Goal: Transaction & Acquisition: Purchase product/service

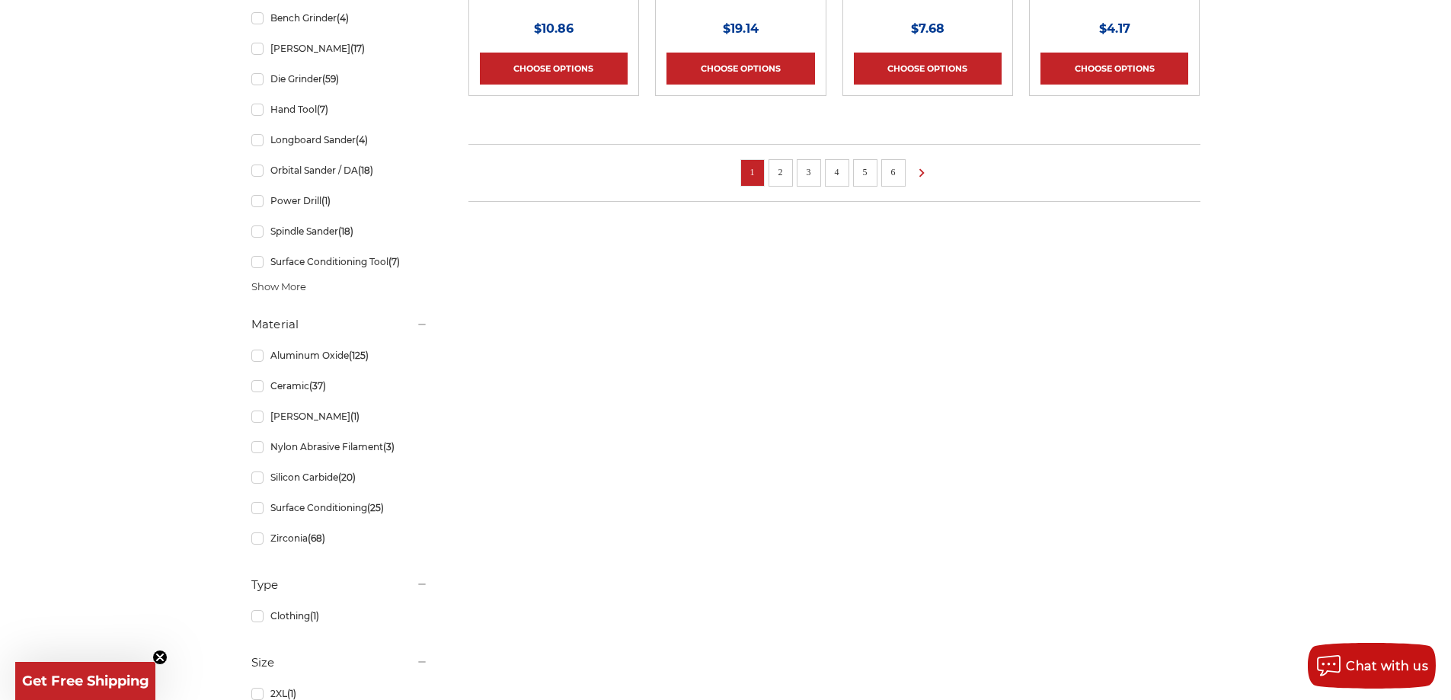
scroll to position [1295, 0]
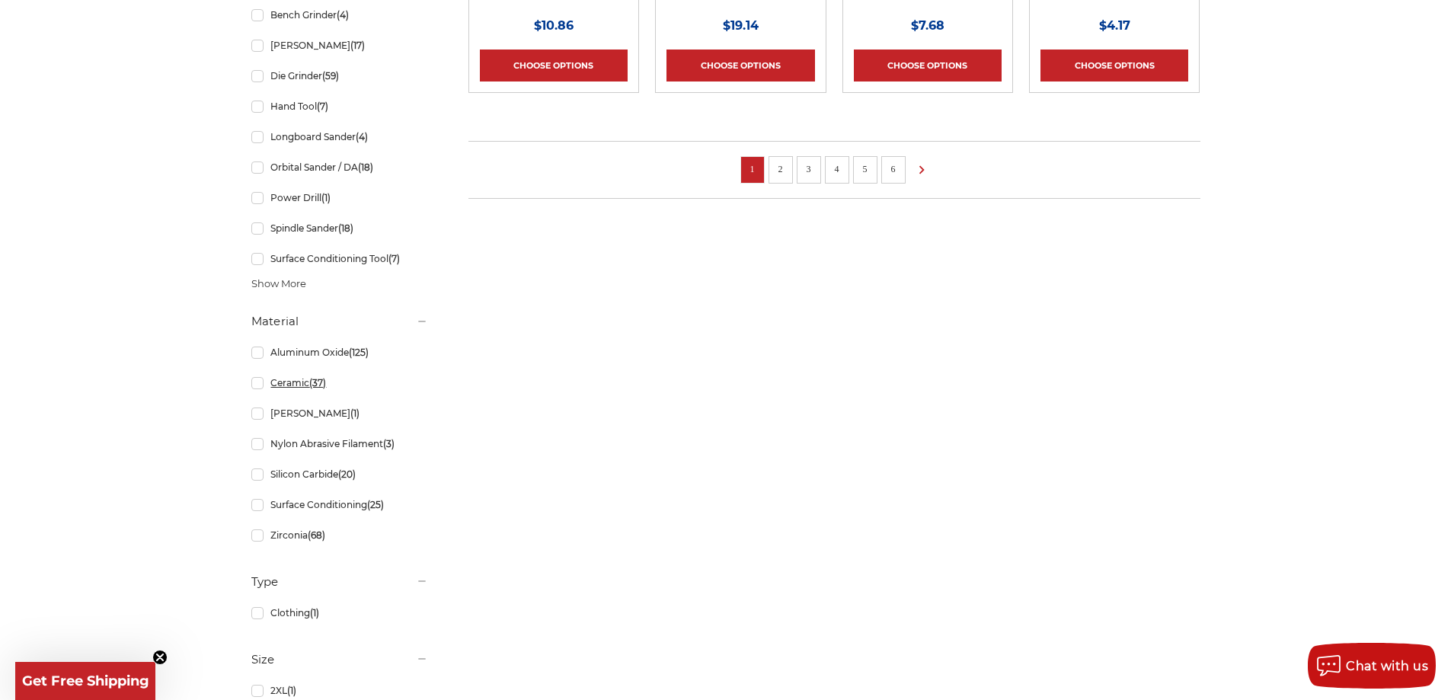
click at [257, 383] on link "Ceramic (37)" at bounding box center [339, 383] width 177 height 27
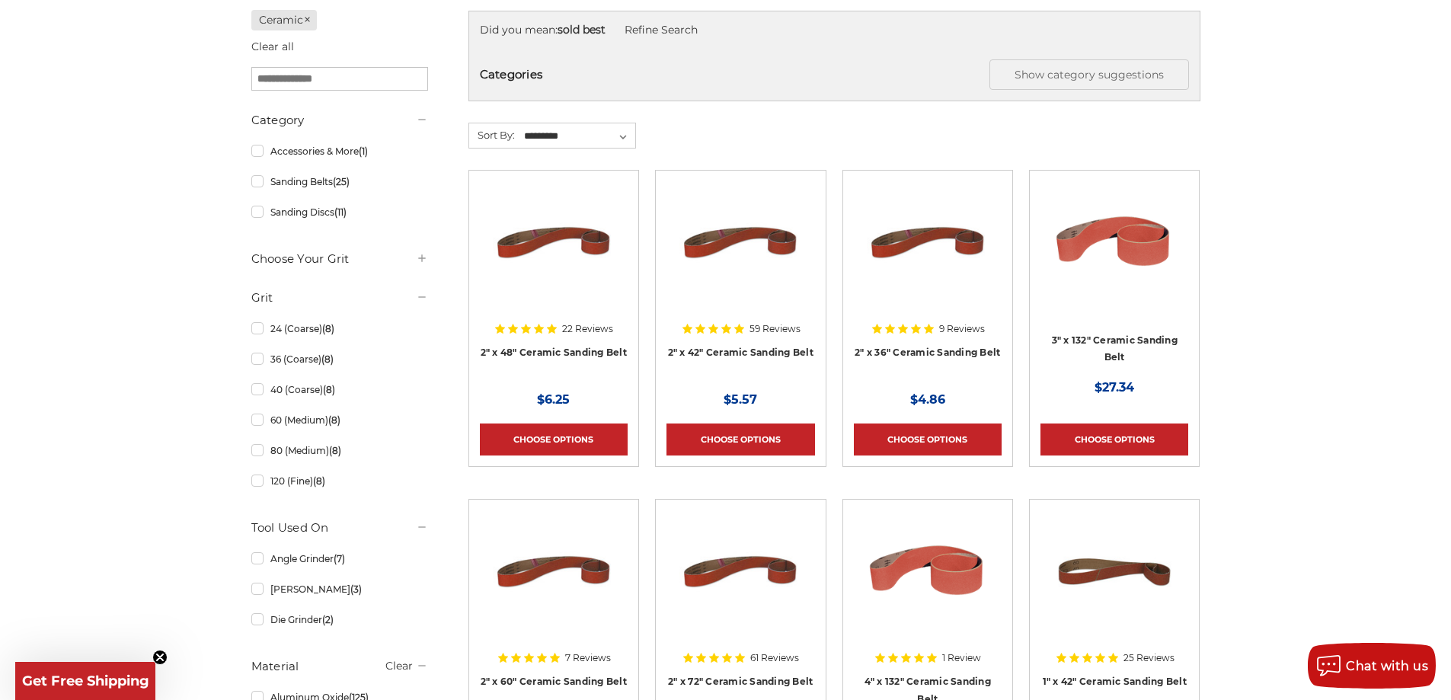
scroll to position [152, 0]
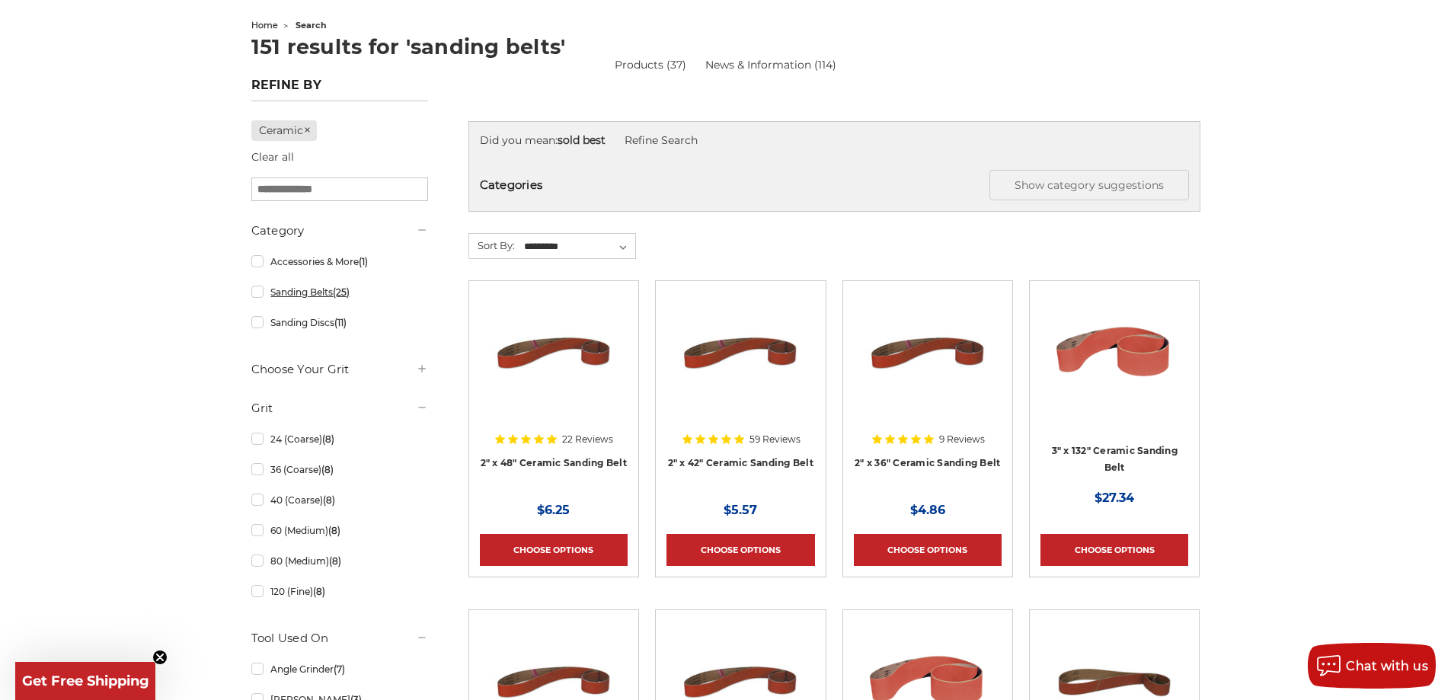
click at [258, 296] on link "Sanding Belts (25)" at bounding box center [339, 292] width 177 height 27
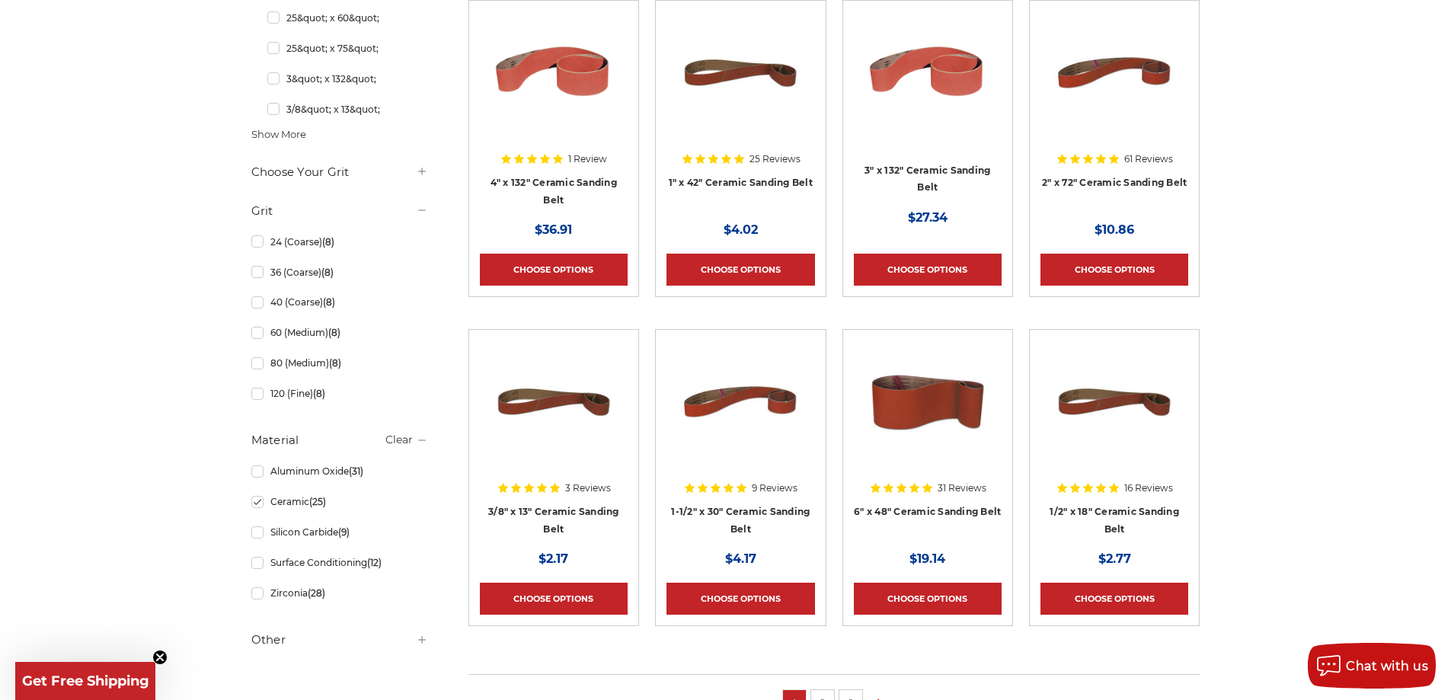
scroll to position [838, 0]
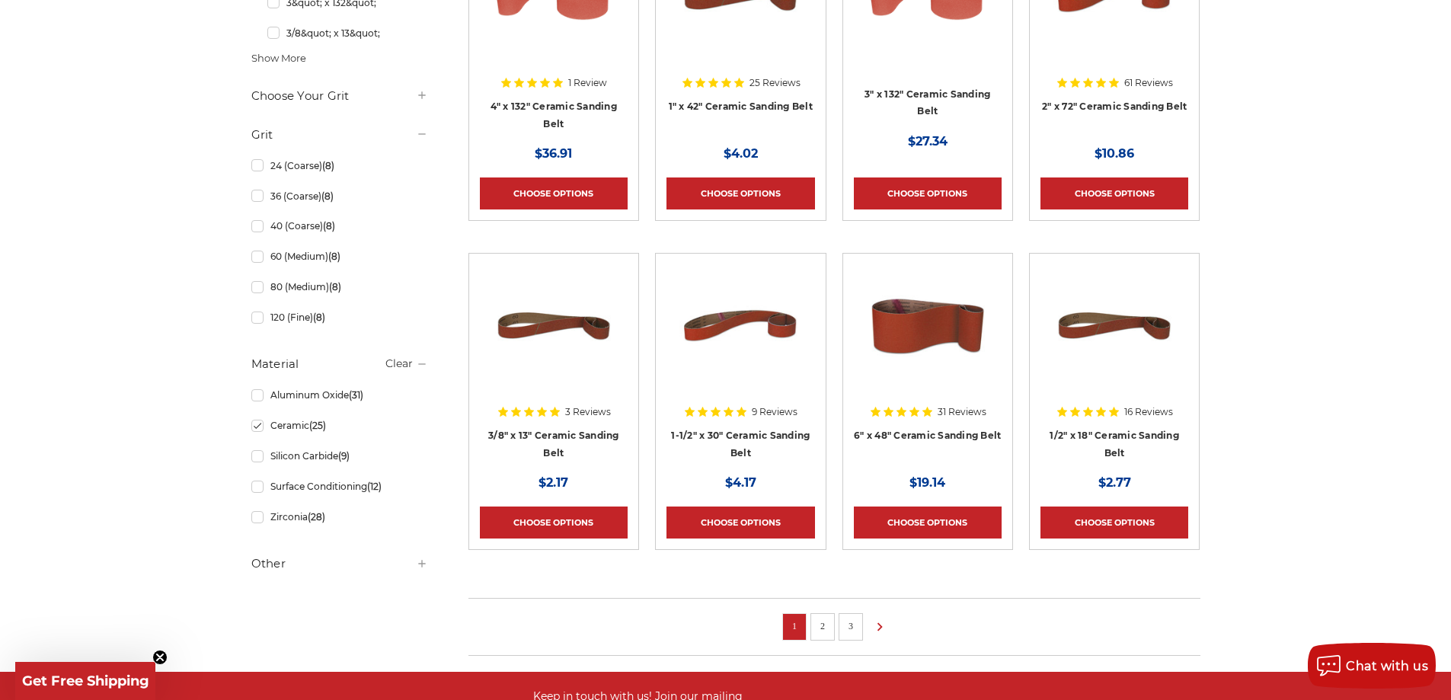
click at [820, 629] on link "2" at bounding box center [822, 626] width 15 height 17
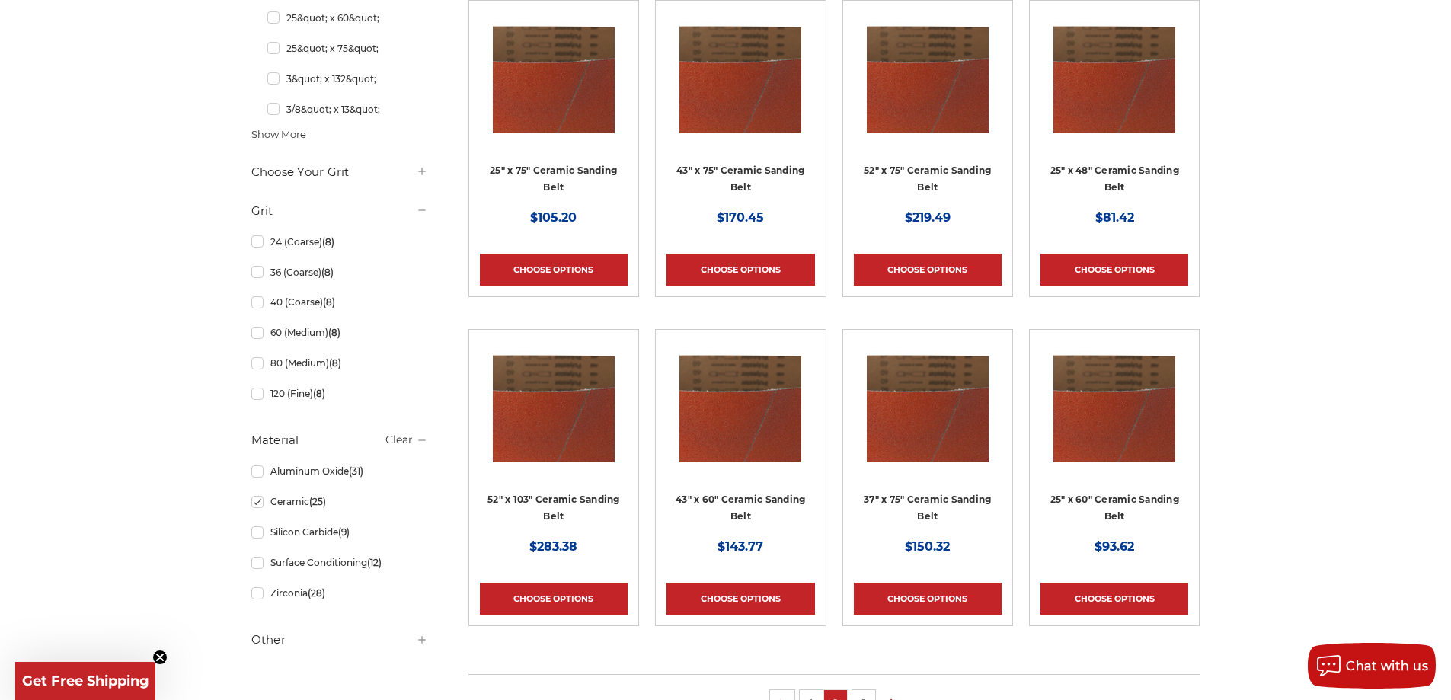
scroll to position [838, 0]
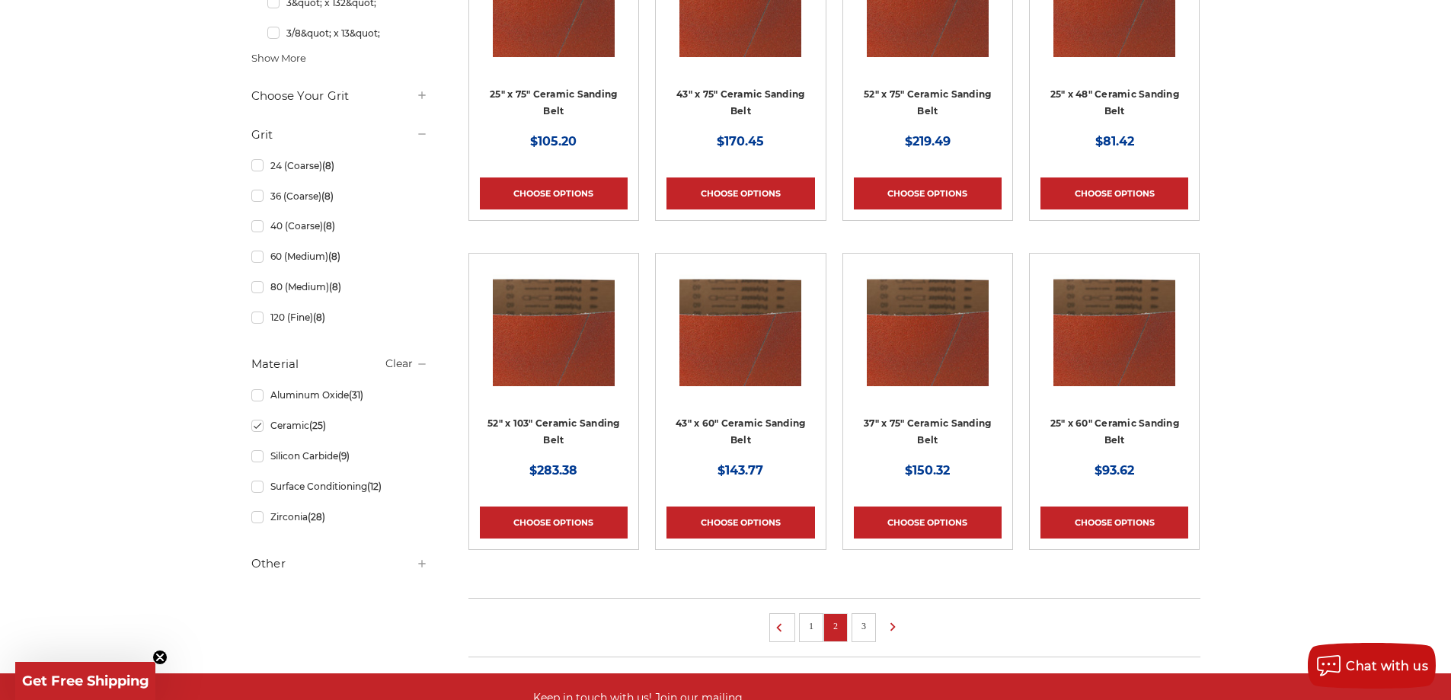
click at [863, 629] on link "3" at bounding box center [863, 626] width 15 height 17
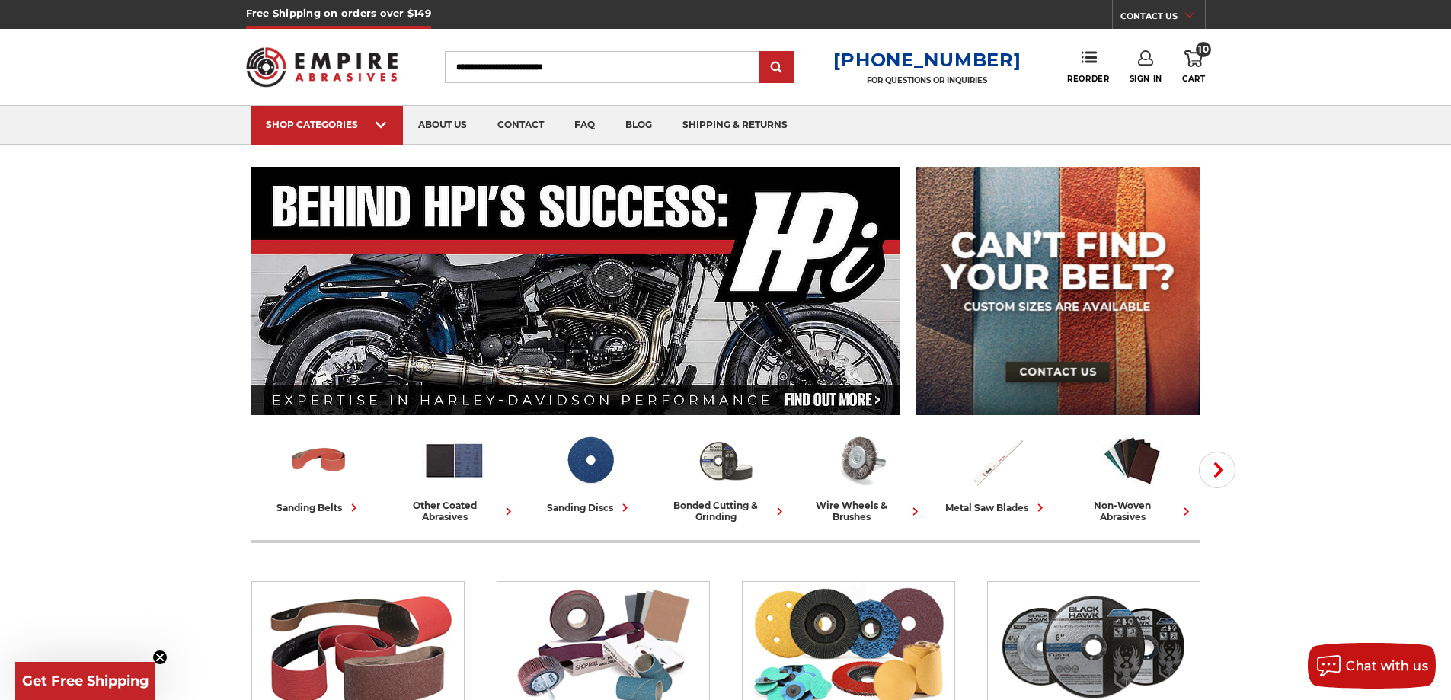
click at [1197, 52] on span "10" at bounding box center [1203, 49] width 15 height 15
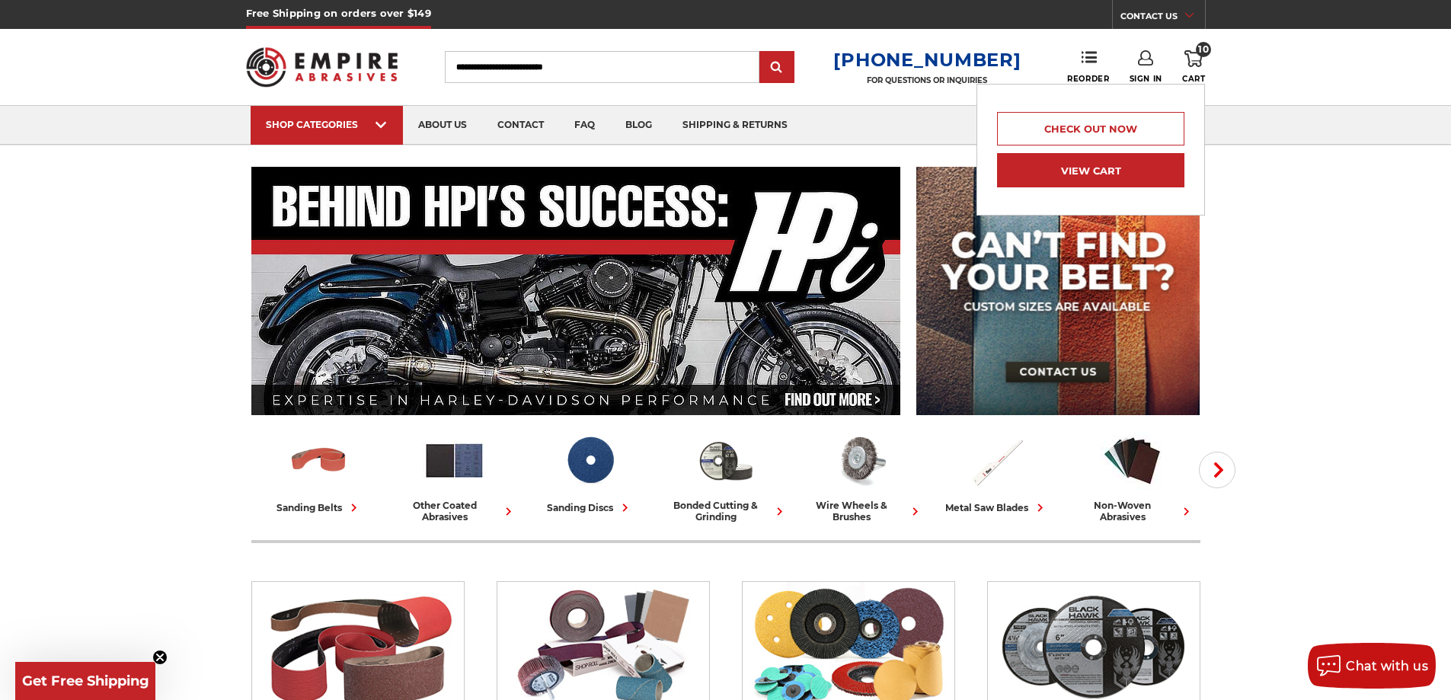
click at [1108, 168] on link "View Cart" at bounding box center [1090, 170] width 187 height 34
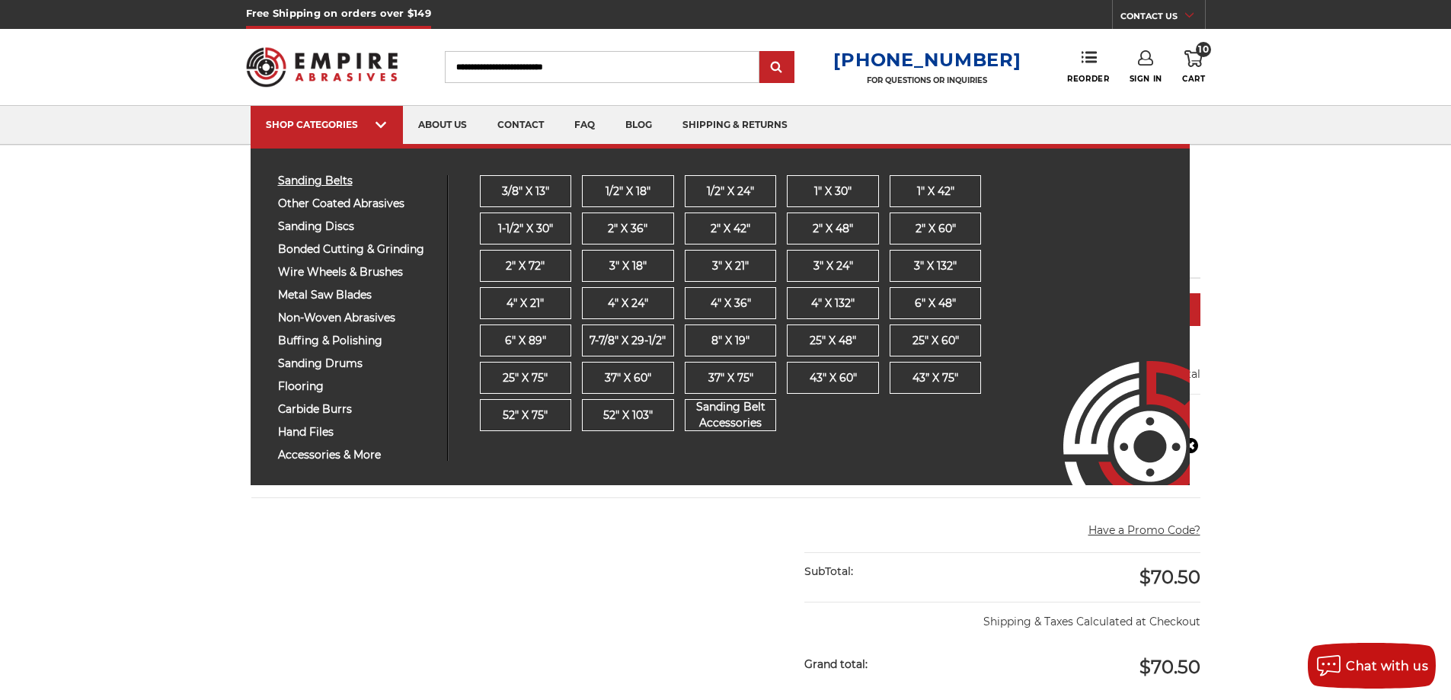
click at [341, 178] on span "sanding belts" at bounding box center [357, 180] width 158 height 11
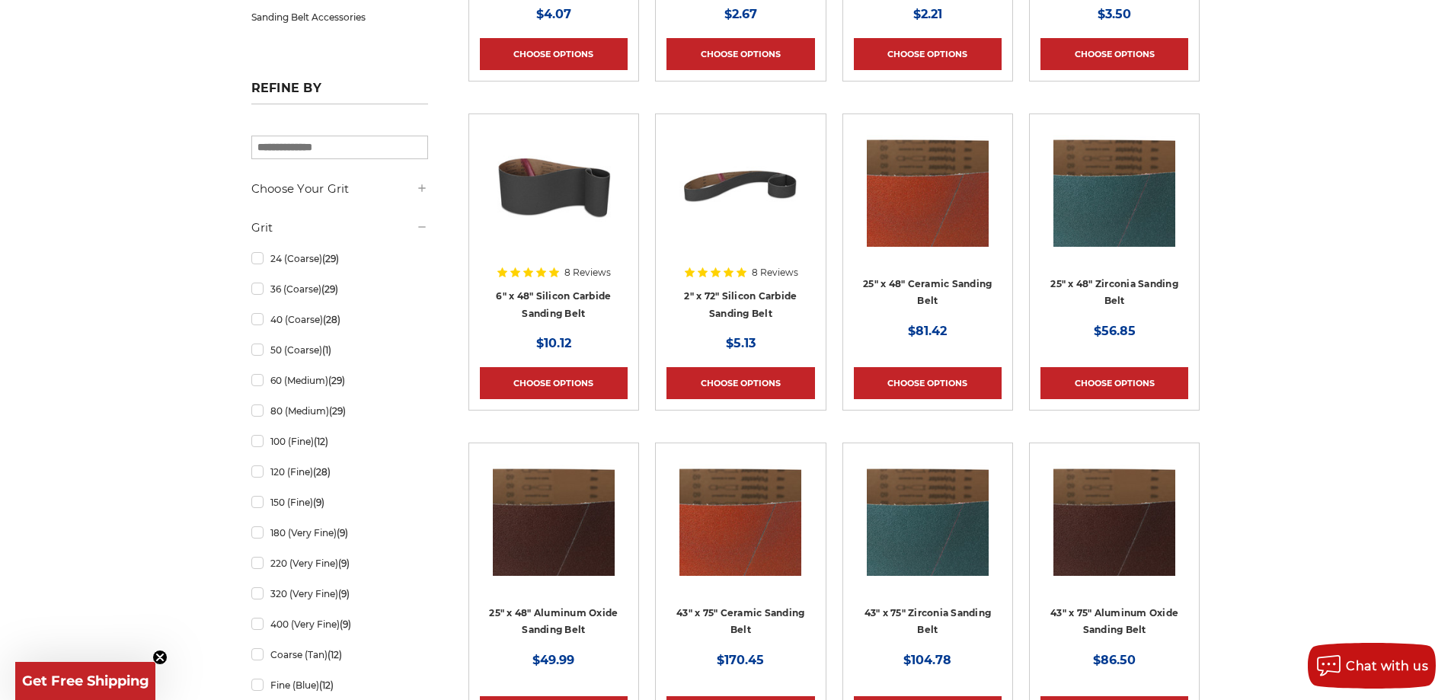
scroll to position [1143, 0]
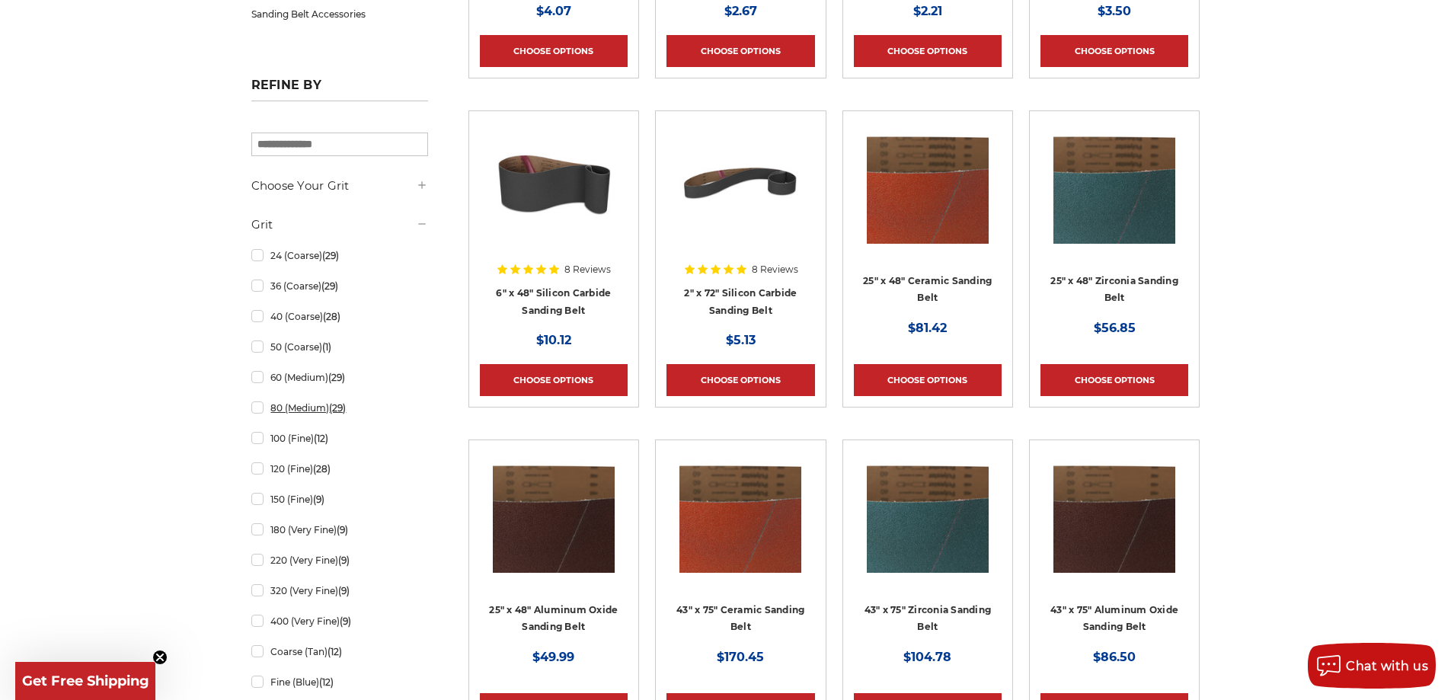
click at [256, 410] on link "80 (Medium) (29)" at bounding box center [339, 408] width 177 height 27
